Goal: Navigation & Orientation: Find specific page/section

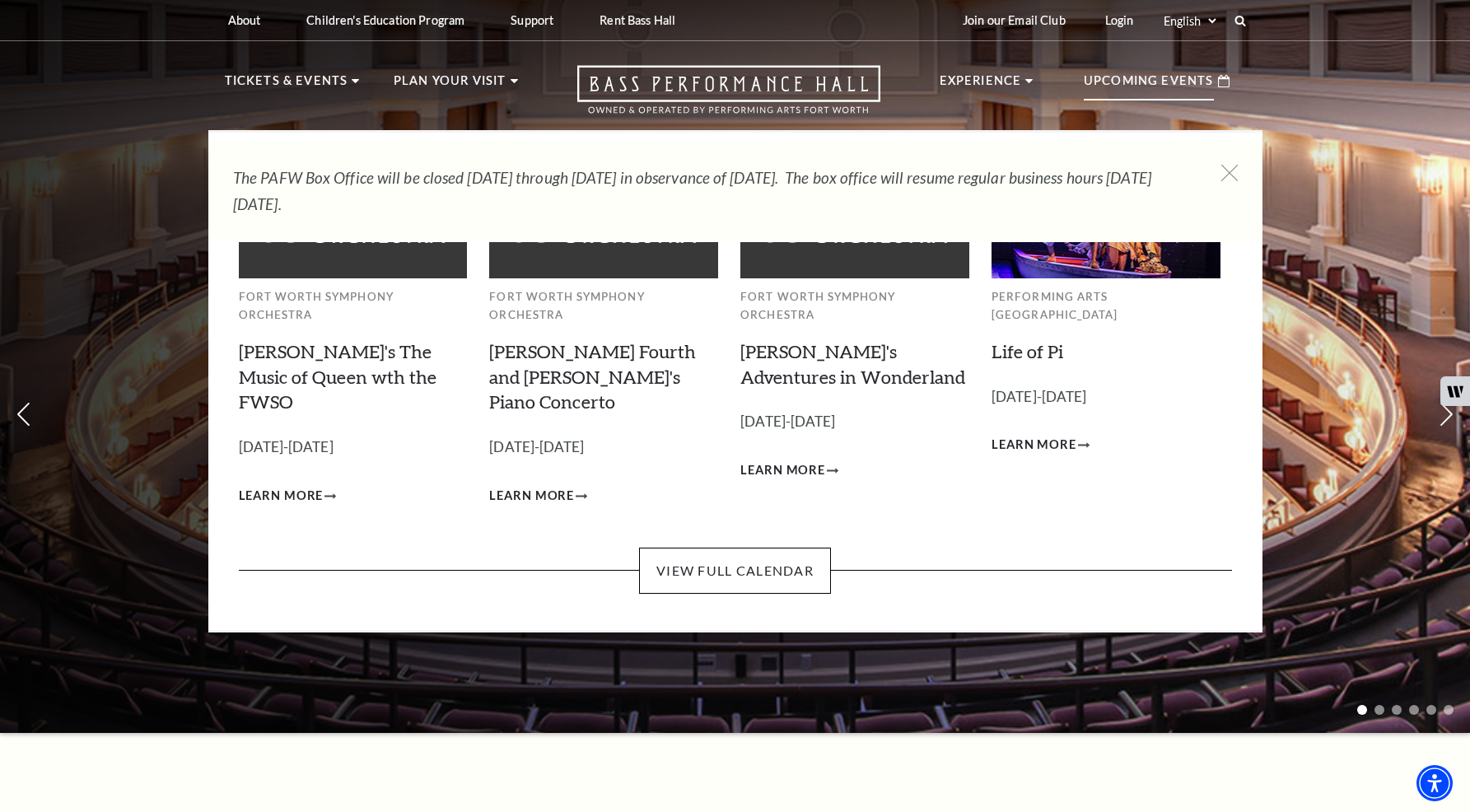
click at [1105, 80] on p "Upcoming Events" at bounding box center [1149, 86] width 130 height 30
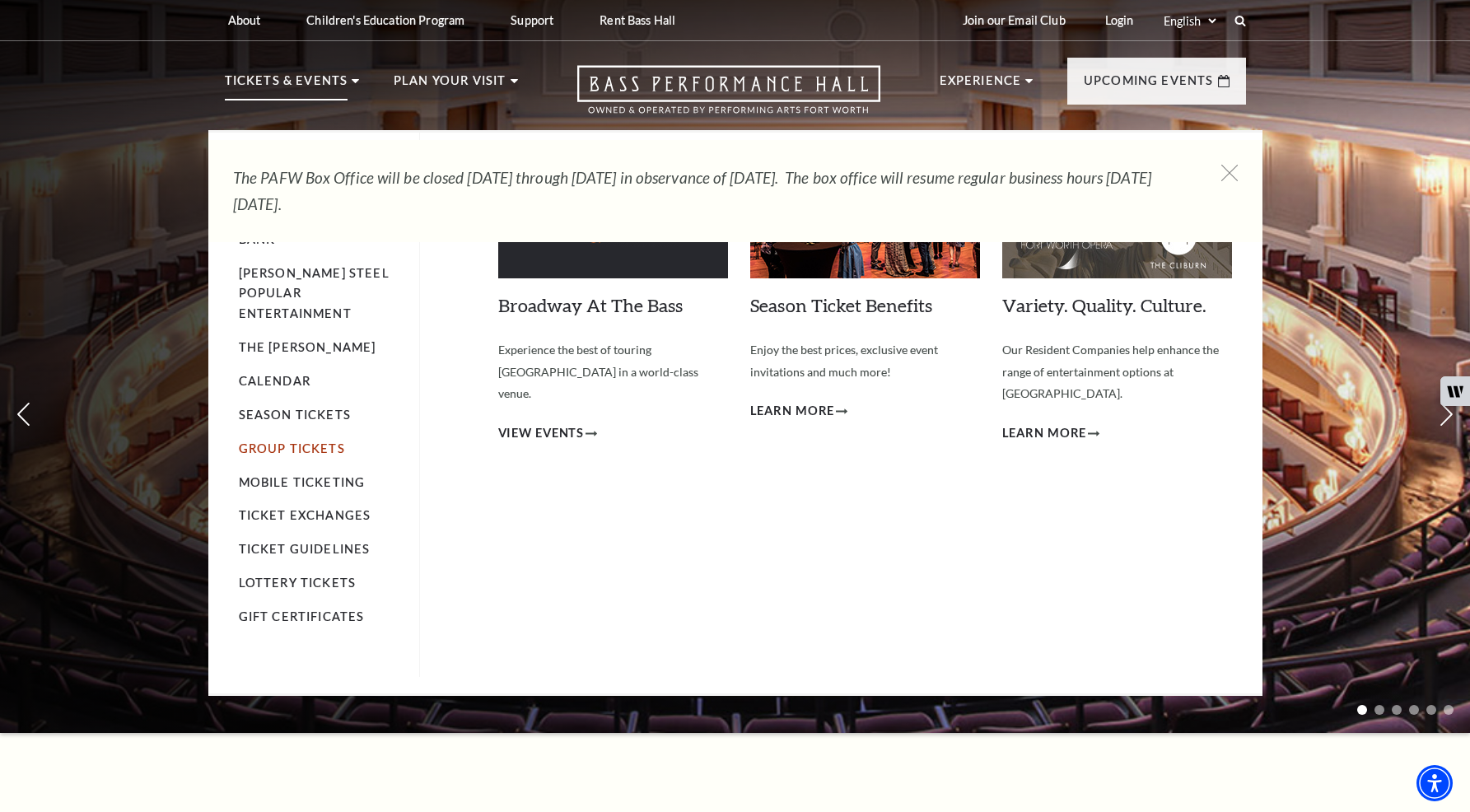
click at [309, 441] on link "Group Tickets" at bounding box center [291, 448] width 106 height 14
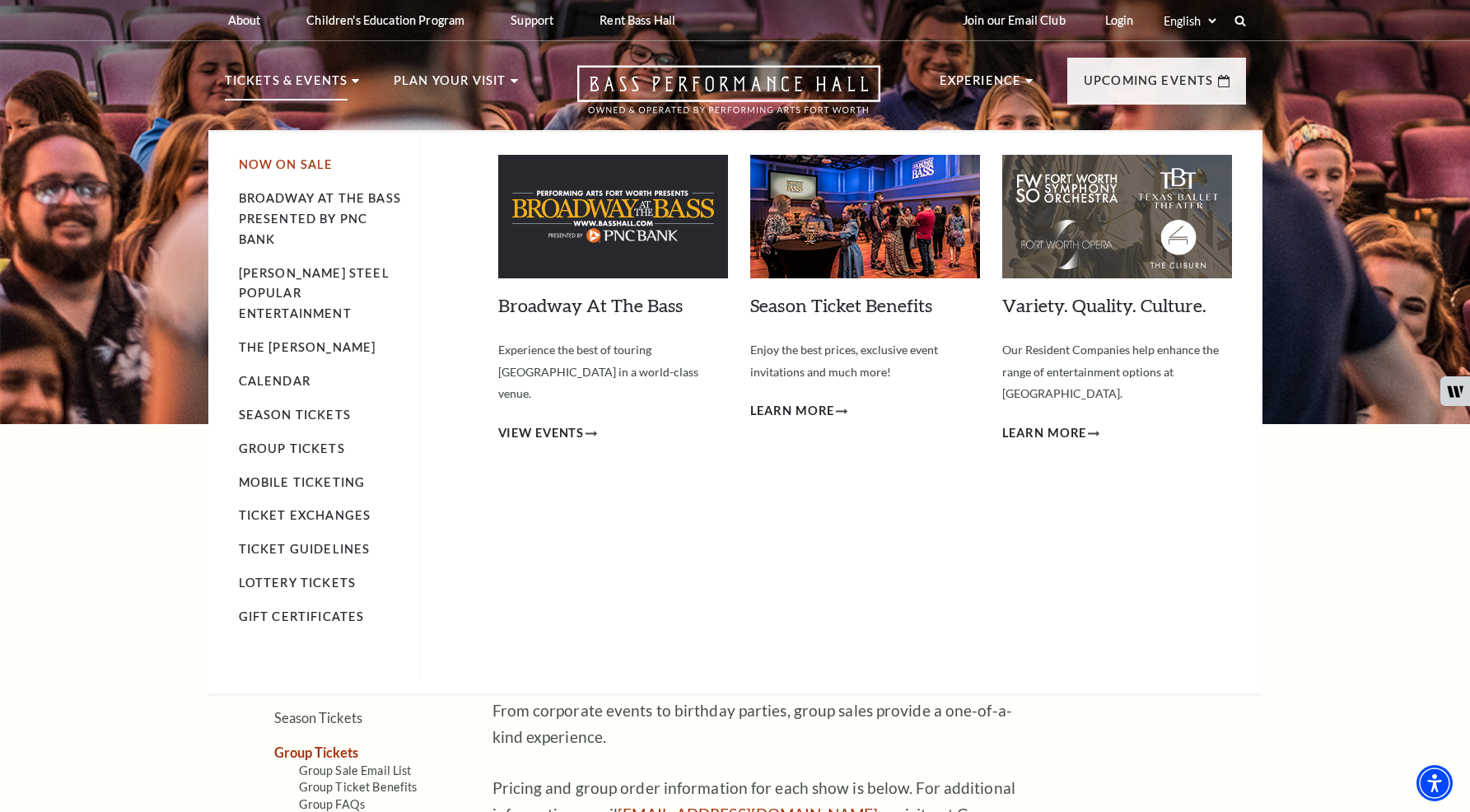
click at [290, 167] on link "Now On Sale" at bounding box center [286, 164] width 95 height 14
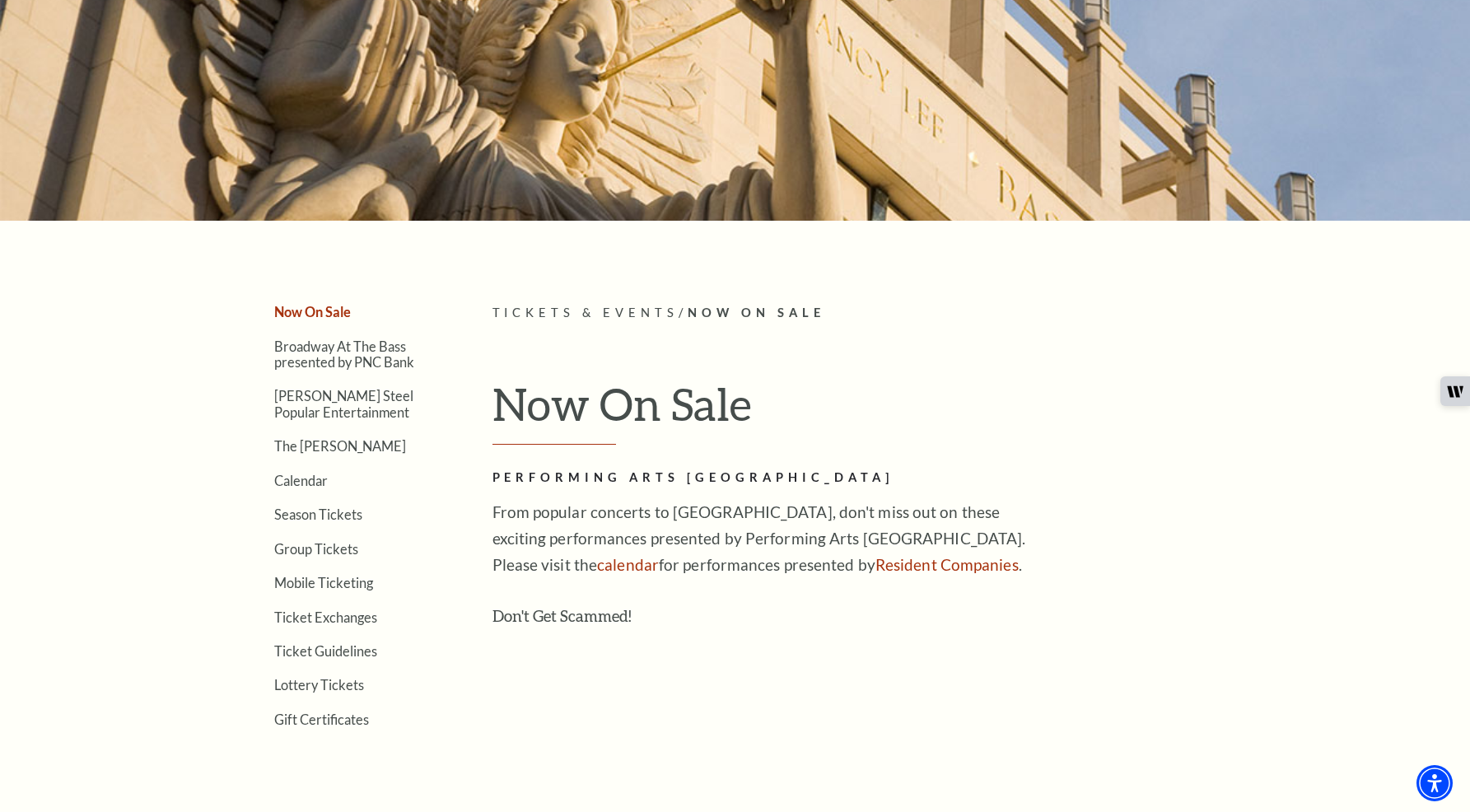
scroll to position [263, 0]
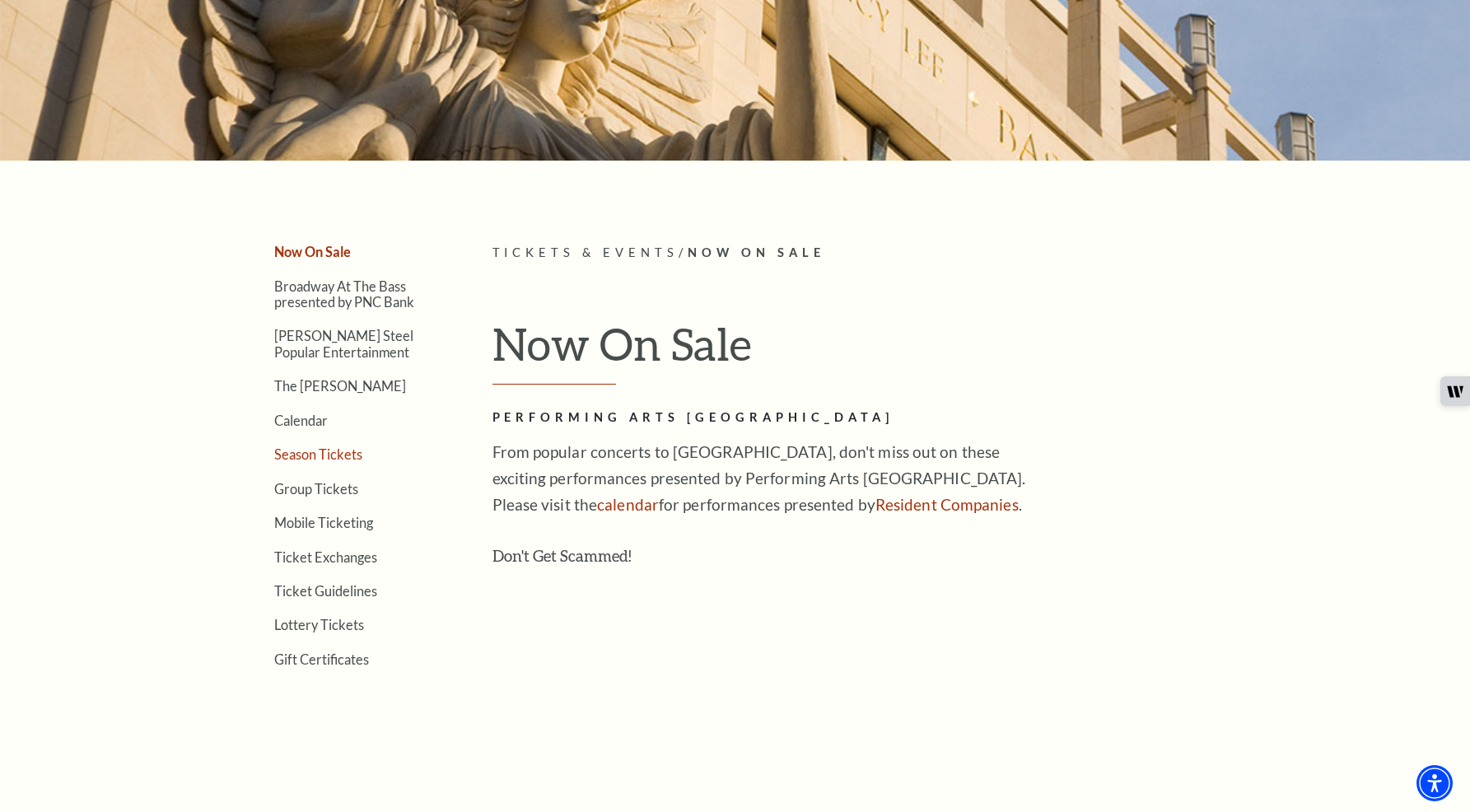
click at [320, 461] on link "Season Tickets" at bounding box center [318, 454] width 88 height 15
click at [291, 456] on link "Season Tickets" at bounding box center [318, 454] width 88 height 15
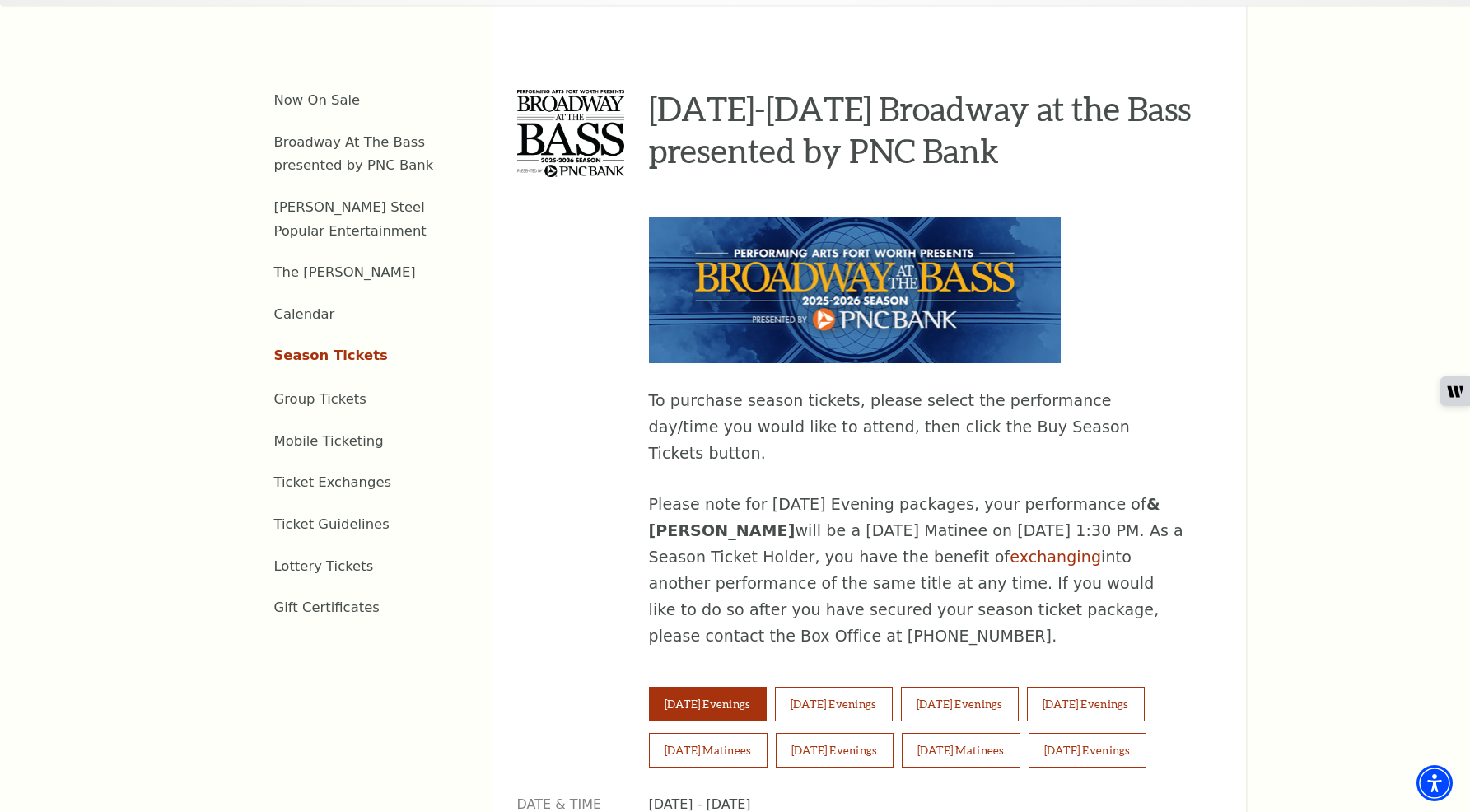
scroll to position [647, 0]
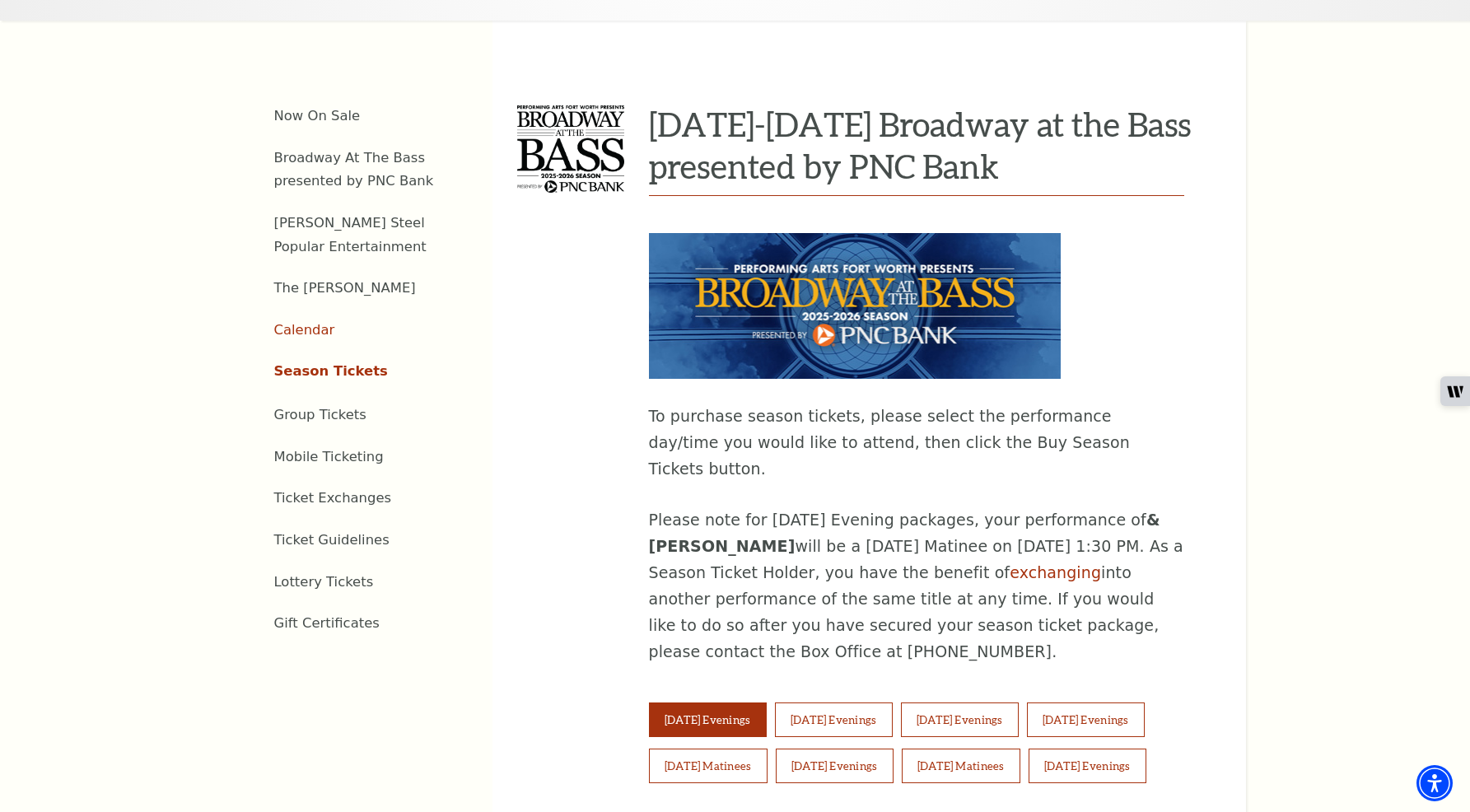
click at [294, 322] on link "Calendar" at bounding box center [305, 329] width 61 height 15
